Goal: Communication & Community: Answer question/provide support

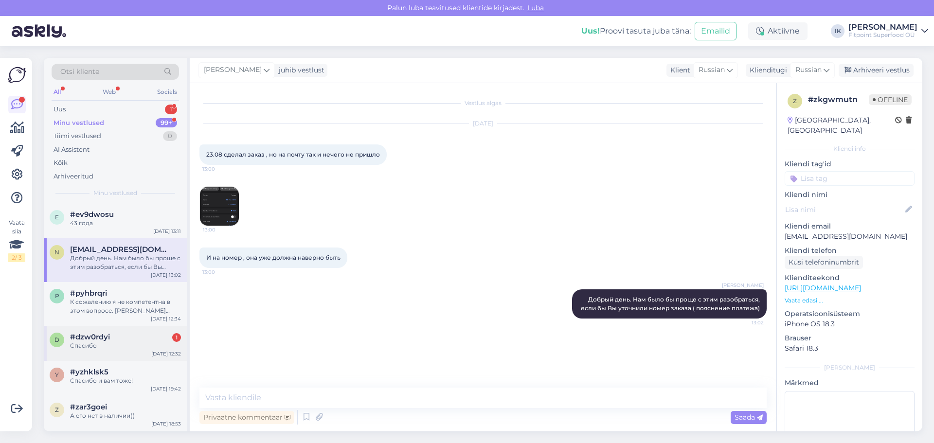
click at [94, 341] on div "Спасибо" at bounding box center [125, 345] width 111 height 9
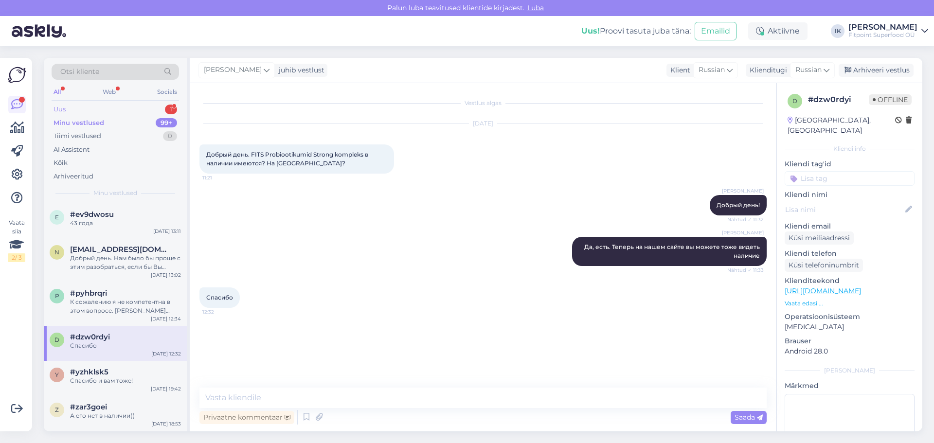
click at [97, 109] on div "Uus 1" at bounding box center [115, 110] width 127 height 14
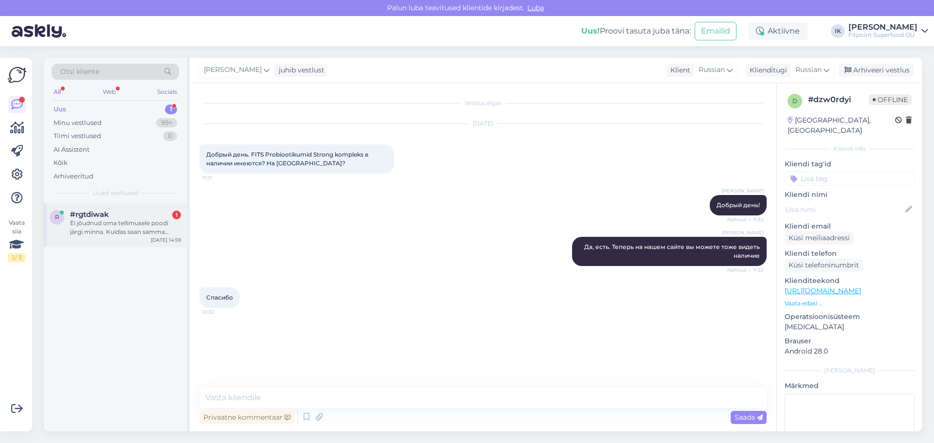
click at [96, 226] on div "Ei jõudnud oma tellimusele poodi järgi minna. Kuidas saan samma poodi selle uue…" at bounding box center [125, 228] width 111 height 18
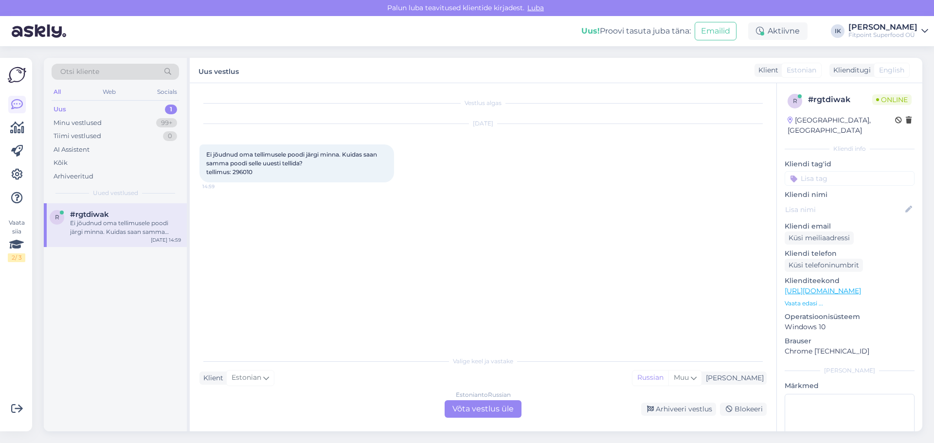
click at [485, 411] on div "Estonian to Russian Võta vestlus üle" at bounding box center [482, 409] width 77 height 18
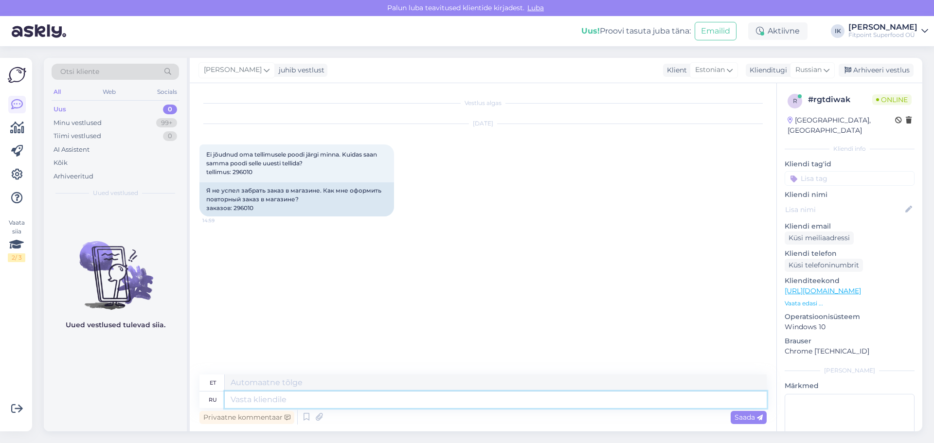
click at [249, 401] on textarea at bounding box center [496, 399] width 542 height 17
type textarea "дОБРЫЙ"
type textarea "Lahke"
type textarea "дОБРЫЙ ДЕНЬ!"
type textarea "Tere päevast!"
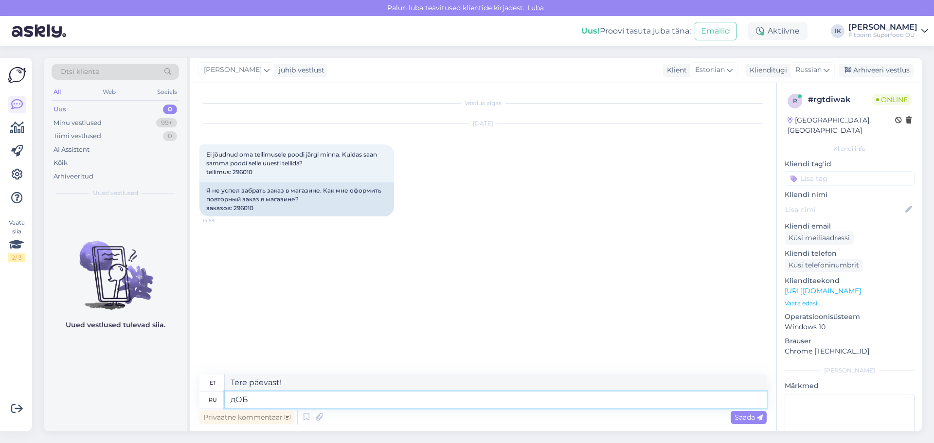
type textarea "дО"
type textarea "Lahke"
type textarea "д"
type textarea "Добрый"
type textarea "Lahke"
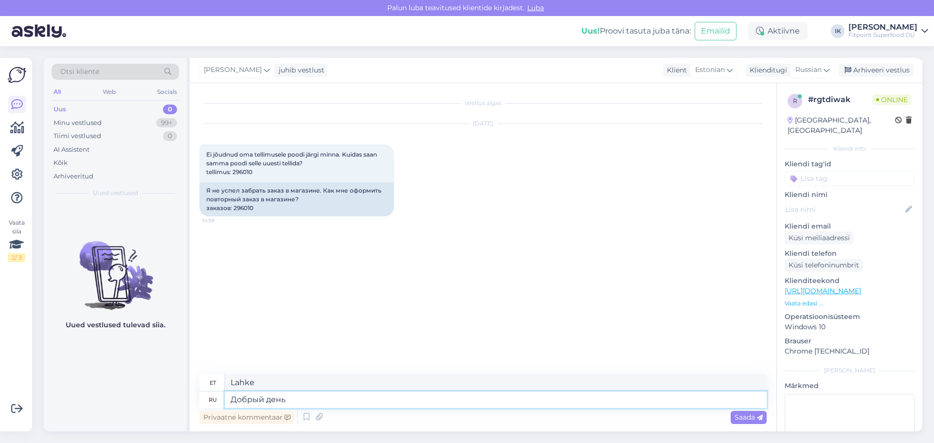
type textarea "Добрый день!"
type textarea "Tere päevast"
type textarea "Ваш"
type textarea "Sinu"
type textarea "Ваш заказ"
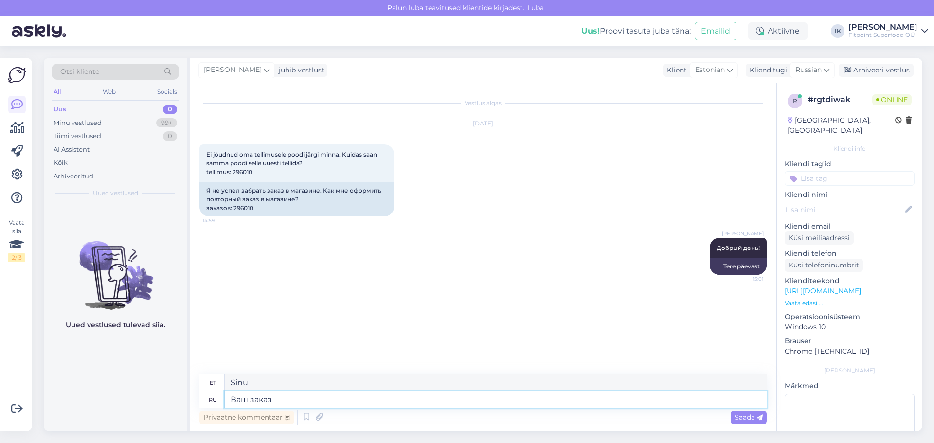
type textarea "[PERSON_NAME]"
type textarea "Ваш заказ еще"
type textarea "[PERSON_NAME] on endiselt"
type textarea "Ваш заказ еще ожидает [PERSON_NAME]"
type textarea "[PERSON_NAME] on endiselt ootel"
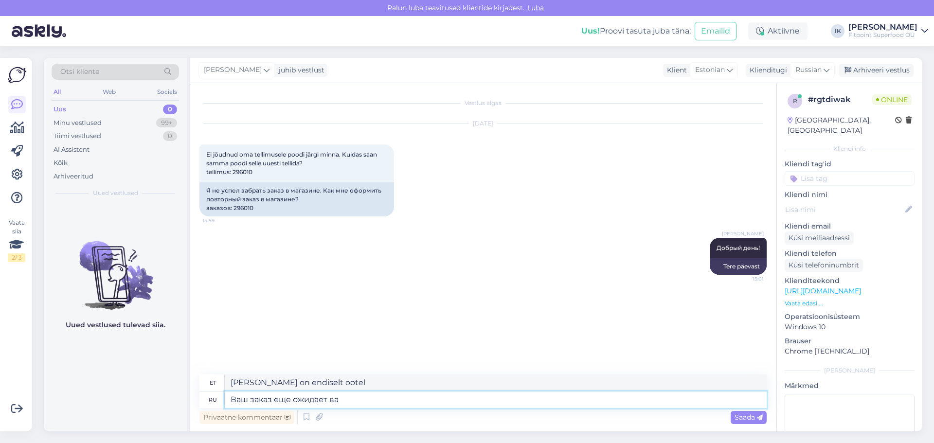
type textarea "Ваш заказ еще ожидает вас"
type textarea "[PERSON_NAME] ootab teid endiselt."
type textarea "Ваш заказ еще ожидает вас."
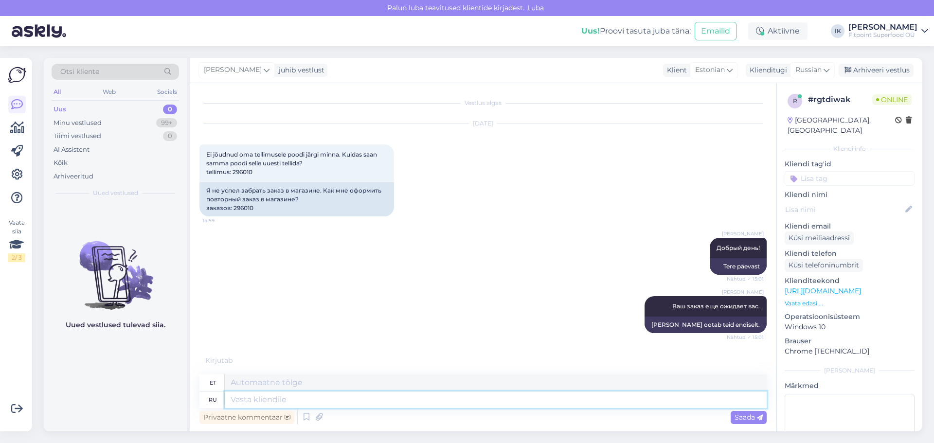
click at [267, 399] on textarea at bounding box center [496, 399] width 542 height 17
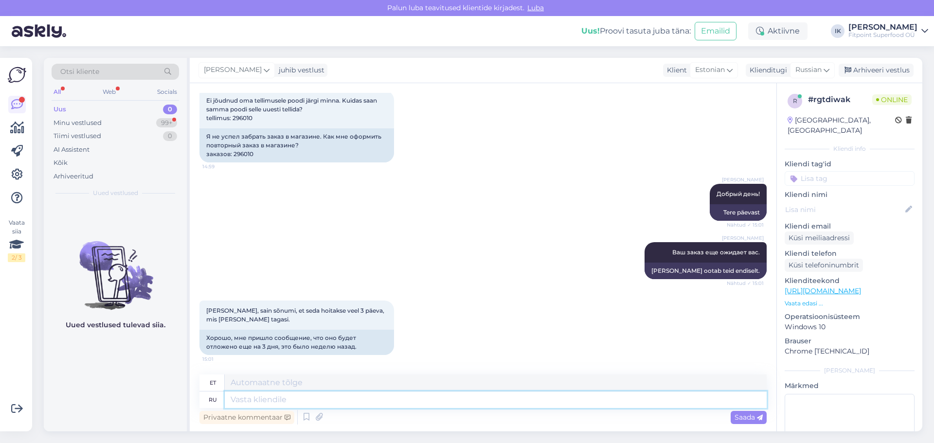
click at [261, 396] on textarea at bounding box center [496, 399] width 542 height 17
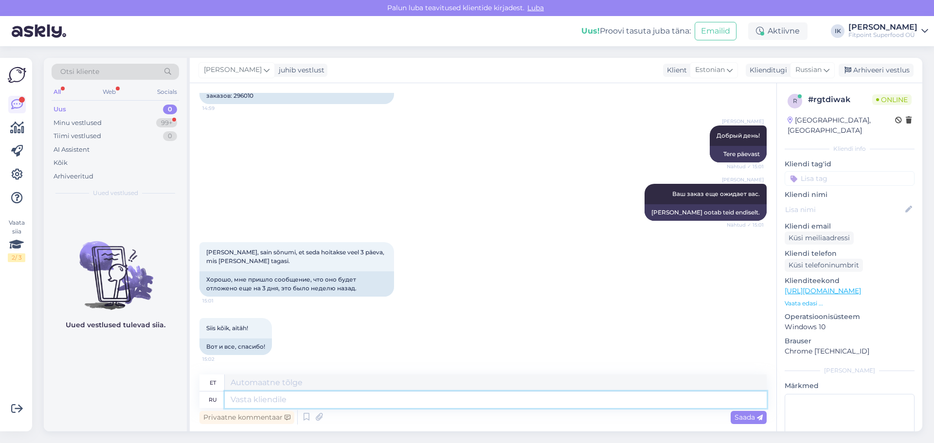
type textarea "Д"
type textarea "D"
type textarea "Да,"
type textarea "Jah"
type textarea "Да,"
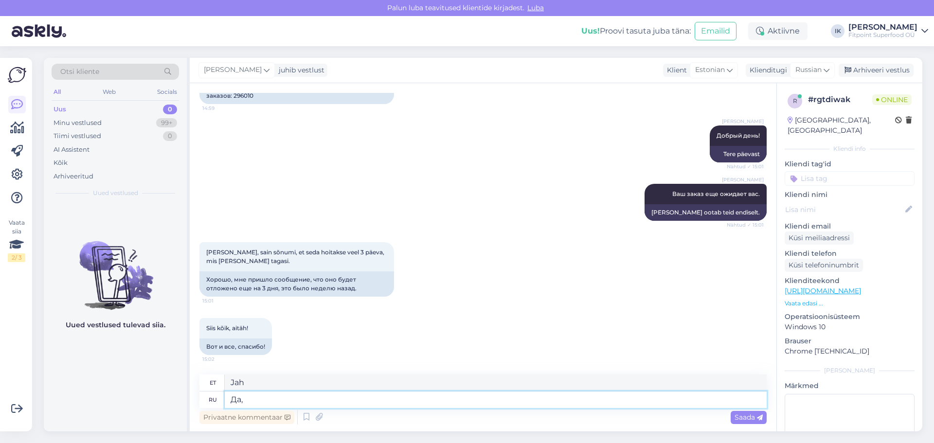
type textarea "Jah,"
type textarea "Да, зав"
type textarea "Jah, homme"
type textarea "Да,"
type textarea "Jah,"
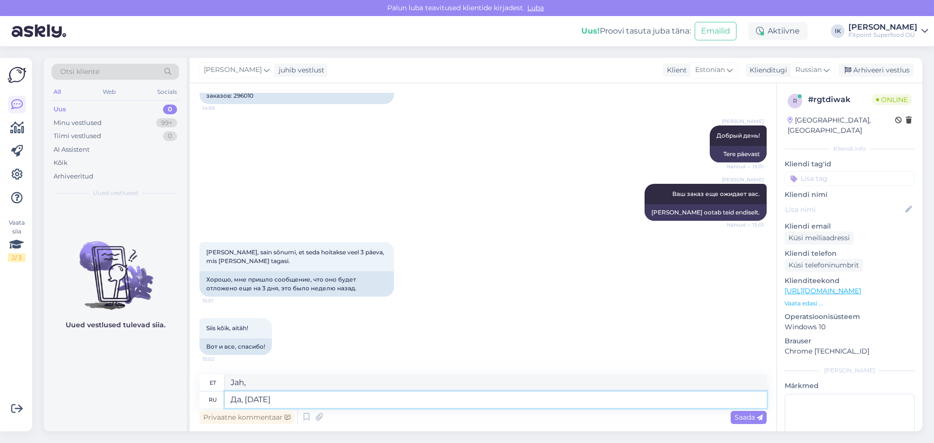
type textarea "Да, [DATE]"
type textarea "Jah, täna"
type textarea "Да, [DATE] он"
type textarea "Jah, täna ta on"
type textarea "Да, [DATE] он еще"
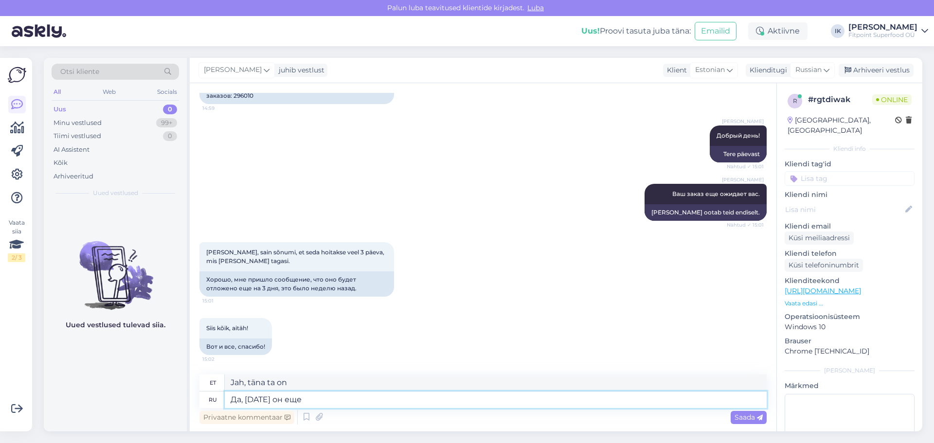
type textarea "Jah, täna ta ikka on"
type textarea "Да, [DATE] он еще в"
type textarea "Jah, täna on ta ikka veel sees"
type textarea "Да, [DATE] он еще в Хааберсти"
type textarea "Jah, täna on ta ikka veel Haaberstis."
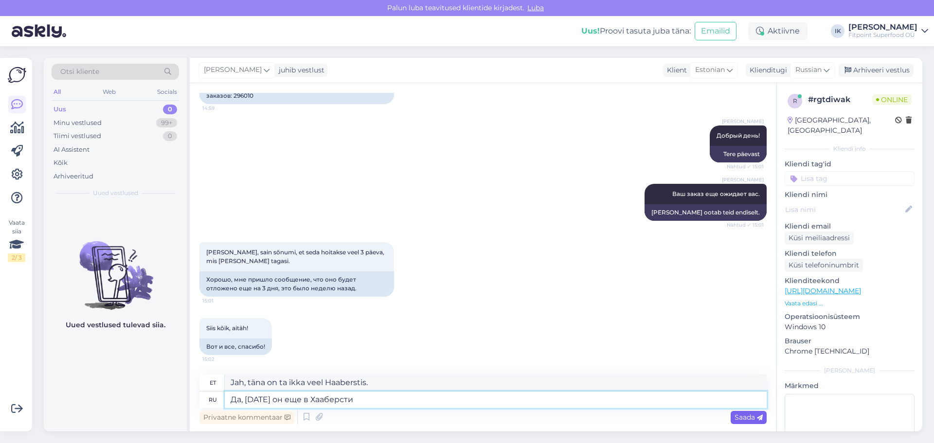
type textarea "Да, [DATE] он еще в Хааберсти"
click at [746, 418] on span "Saada" at bounding box center [748, 417] width 28 height 9
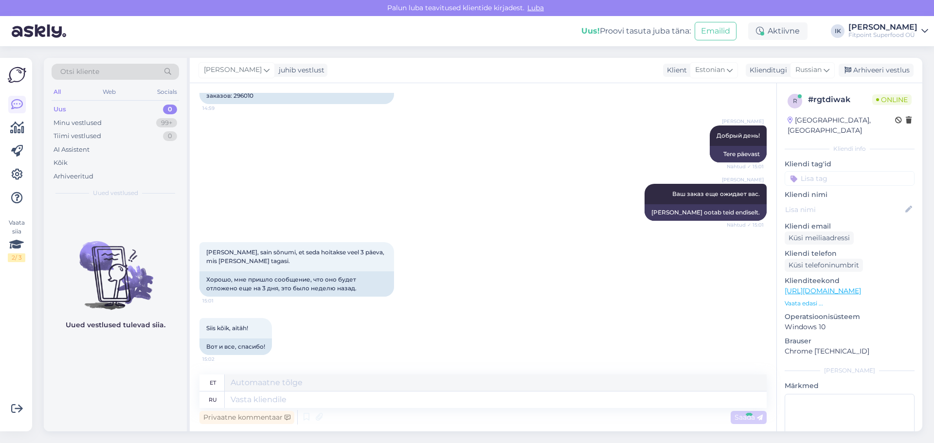
scroll to position [171, 0]
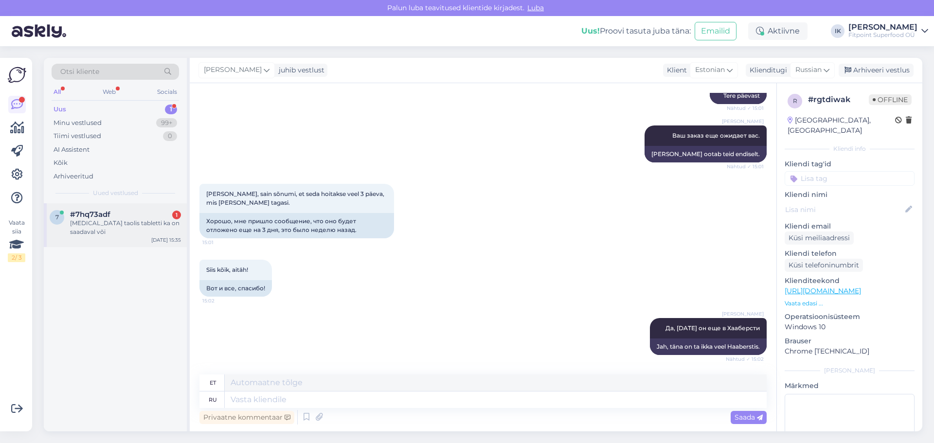
click at [131, 214] on div "#7hq73adf 1" at bounding box center [125, 214] width 111 height 9
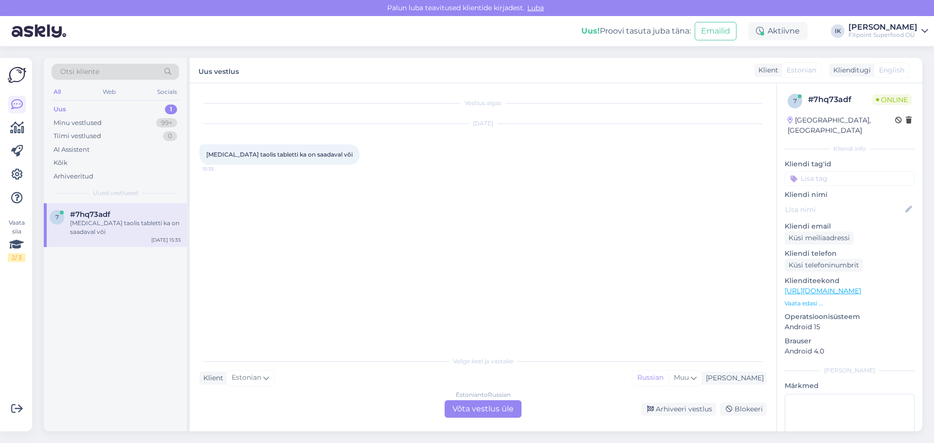
click at [469, 404] on div "Estonian to Russian Võta vestlus üle" at bounding box center [482, 409] width 77 height 18
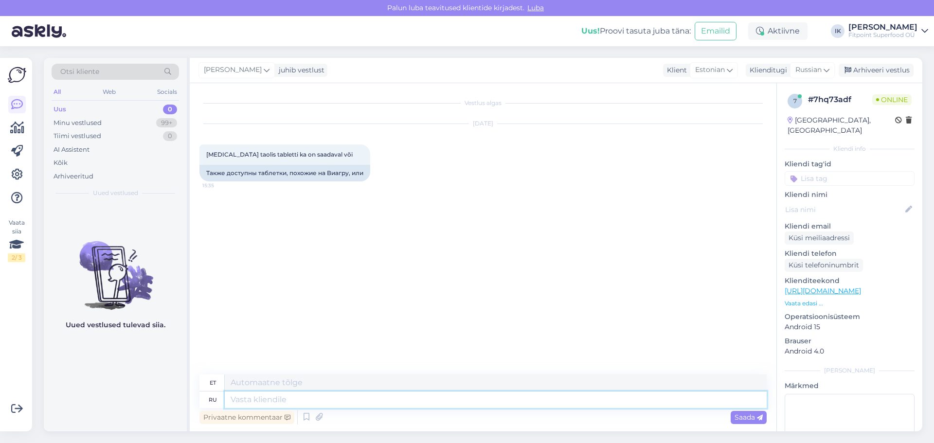
click at [254, 402] on textarea at bounding box center [496, 399] width 542 height 17
type textarea "дОБ"
type textarea "sünnikuupäev"
type textarea "дОБРЫЙ"
type textarea "Lahke"
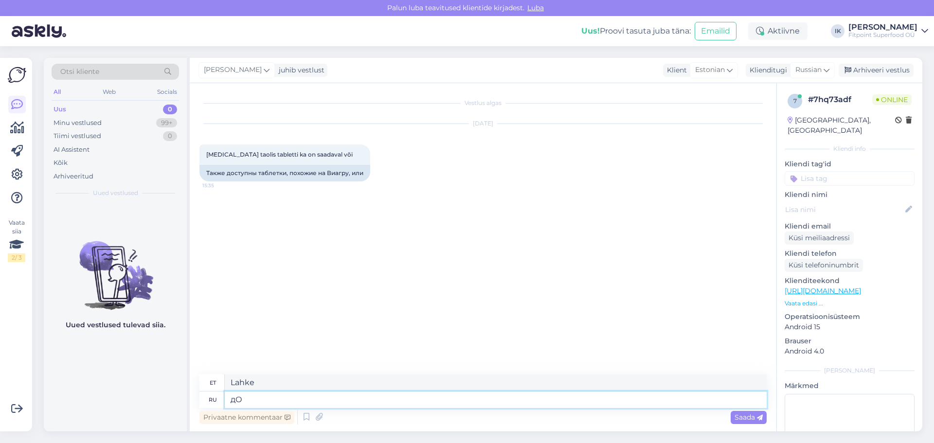
type textarea "д"
type textarea "Здравствуйте!"
type textarea "Tere!"
type textarea "Не"
type textarea "Mitte"
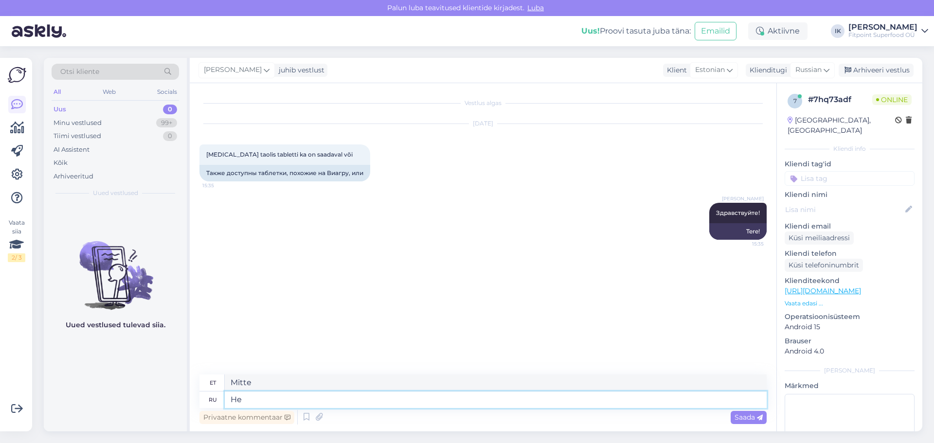
type textarea "Нет"
type textarea "Ei"
type textarea "Нет,"
type textarea "Ei,"
type textarea "Нет, такой"
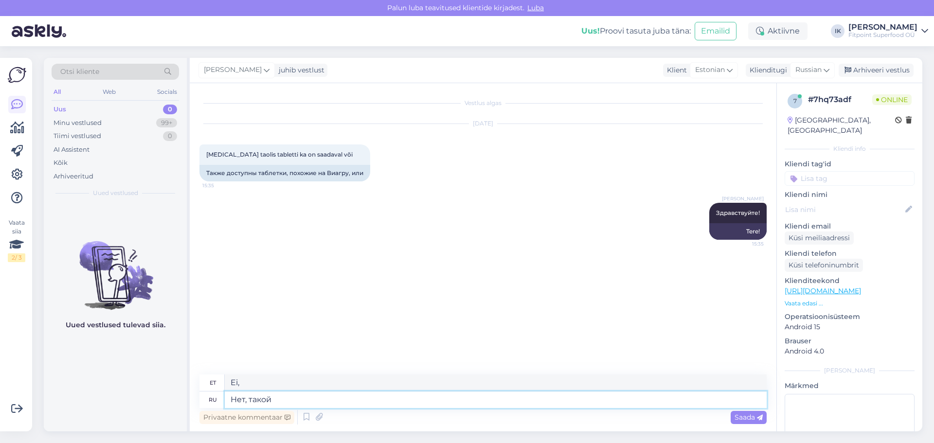
type textarea "Ei, niimoodi."
type textarea "Нет, такой продукции"
type textarea "Ei, selliseid tooteid pole olemas."
type textarea "Нет, такой продукции у"
type textarea "Ei, meil pole selliseid tooteid."
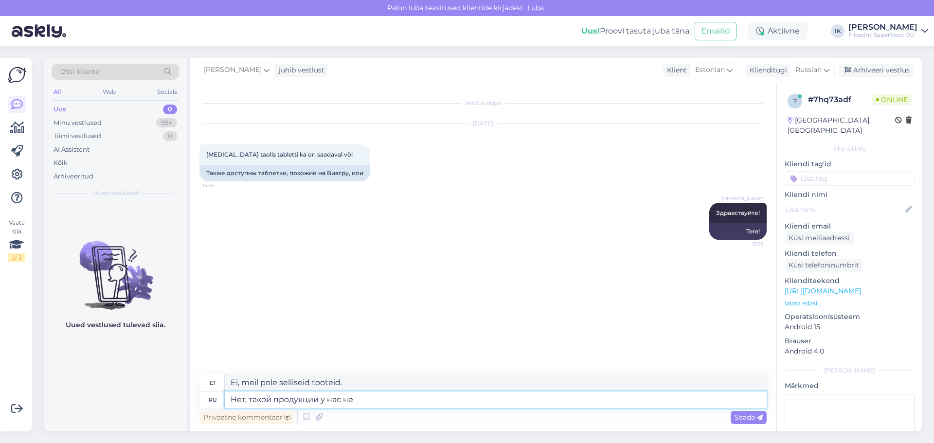
type textarea "Нет, такой продукции у нас нет"
type textarea "Ei, meil selliseid tooteid pole."
type textarea "Нет, такой продукции у нас нет"
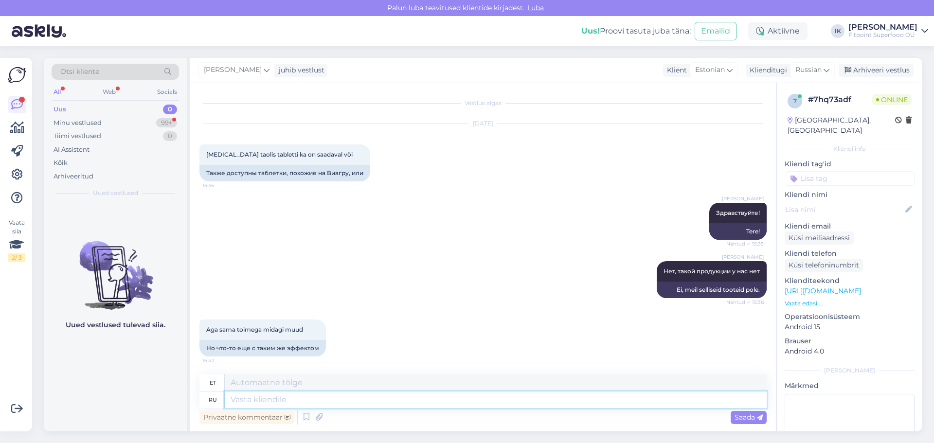
scroll to position [1, 0]
click at [287, 399] on textarea at bounding box center [496, 399] width 542 height 17
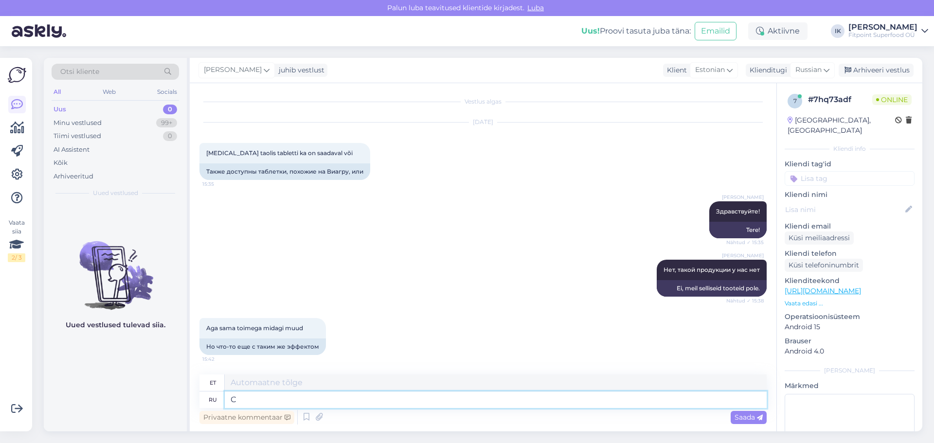
type textarea "С"
type textarea "KOOS"
type textarea "С таким"
type textarea "Sellisega"
type textarea "С таким эфф"
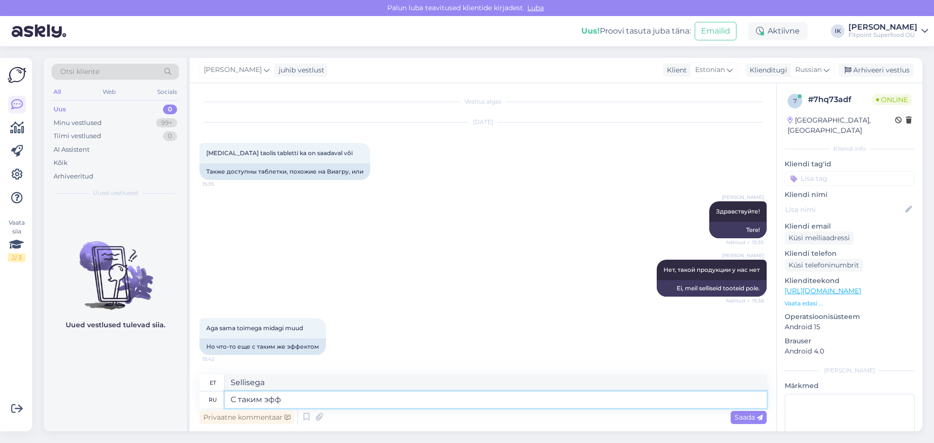
type textarea "Sellise"
type textarea "С таким эффектом"
type textarea "Sellise efektiga"
type textarea "С таким эффектом продукции"
type textarea "Sellise toodete mõjuga"
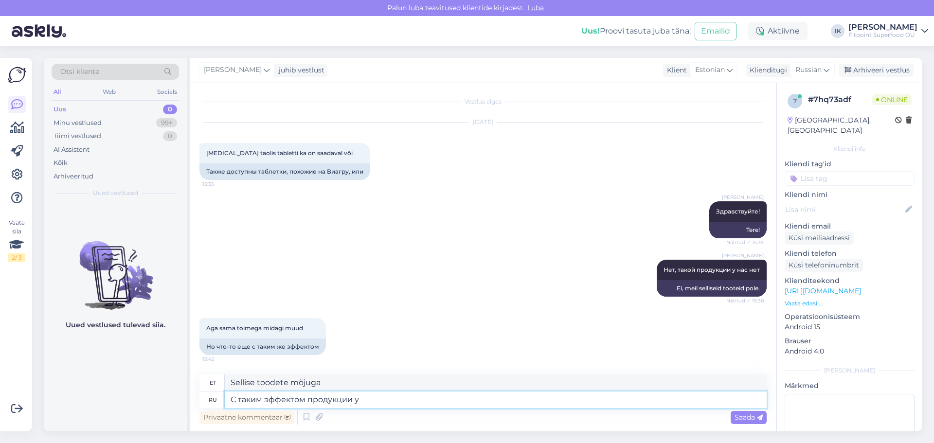
type textarea "С таким эффектом продукции у"
type textarea "Selliste toodete mõjuga"
type textarea "С таким эффектом продукции у нас"
type textarea "[PERSON_NAME] toodete mõjuga on meil"
type textarea "С таким эффектом продукции у нас не"
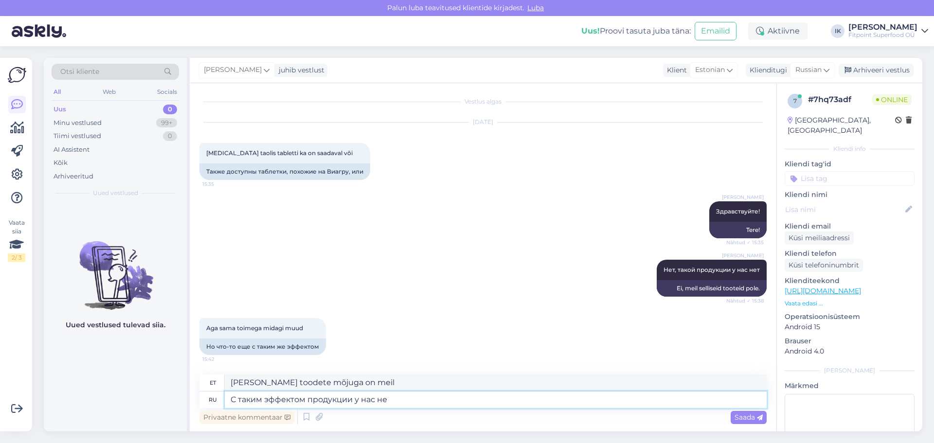
type textarea "Meil pole sellise efektiga tooteid"
type textarea "С таким эффектом продукции у нас нет"
type textarea "Meil pole ühtegi sellise efektiga toodet."
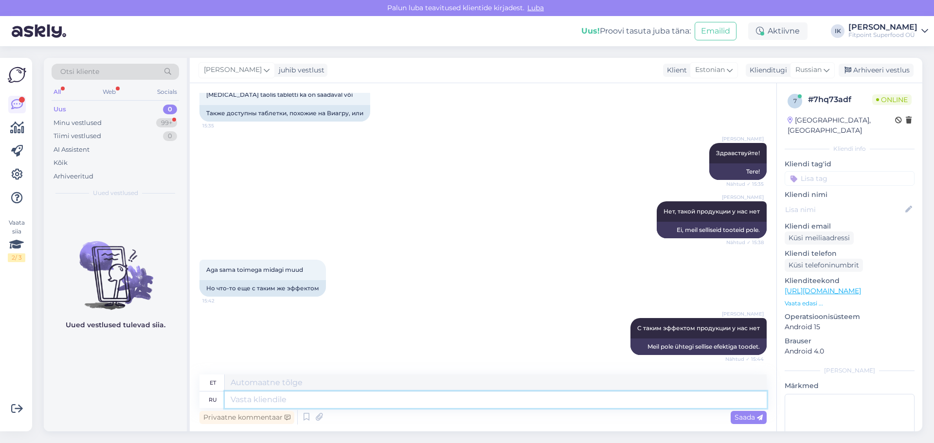
scroll to position [118, 0]
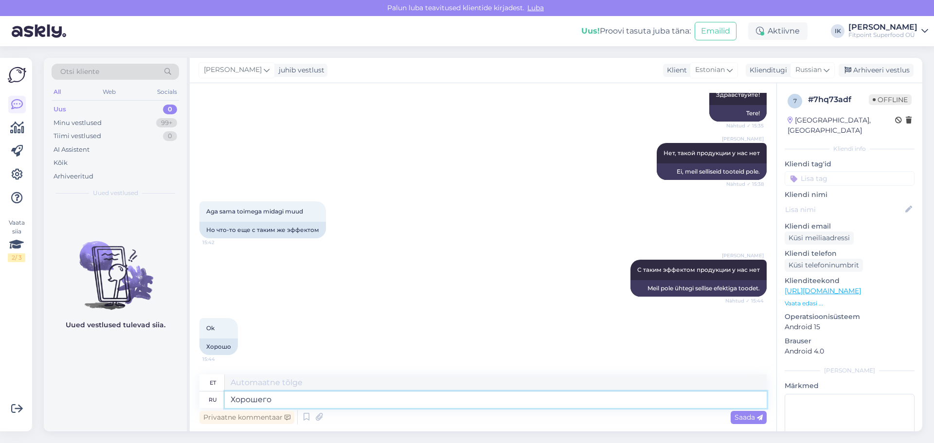
type textarea "Хорошего"
type textarea "Hea"
type textarea "Хорошего вечера"
type textarea "Tere õhtust"
type textarea "Хорошего вечера!"
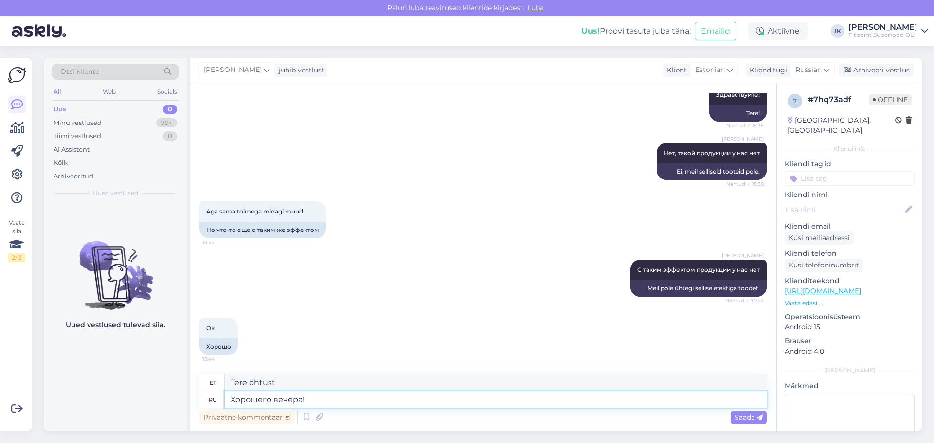
type textarea "Tere õhtust!"
